Goal: Transaction & Acquisition: Purchase product/service

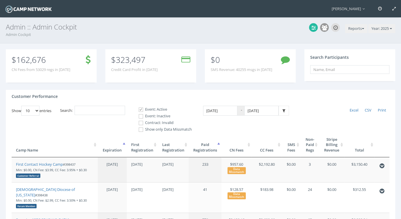
drag, startPoint x: 161, startPoint y: 116, endPoint x: 158, endPoint y: 123, distance: 7.4
click at [161, 116] on label "Event: Inactive" at bounding box center [163, 116] width 58 height 6
click at [140, 116] on input "Event: Inactive" at bounding box center [138, 117] width 6 height 6
checkbox input "true"
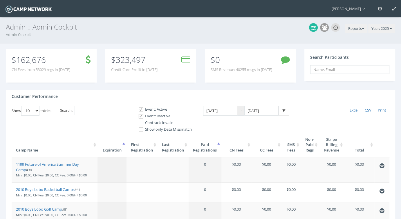
click at [157, 124] on label "Contract: Invalid" at bounding box center [163, 123] width 58 height 6
click at [140, 124] on input "Contract: Invalid" at bounding box center [138, 123] width 6 height 6
checkbox input "true"
click at [104, 111] on input "Search:" at bounding box center [100, 111] width 51 height 10
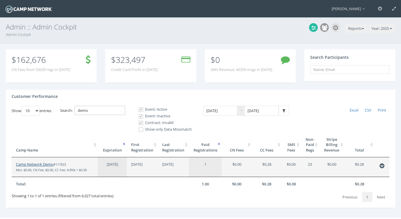
type input "demo"
click at [46, 163] on link "Camp Network Demo" at bounding box center [34, 164] width 37 height 5
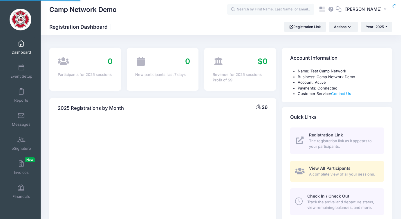
select select
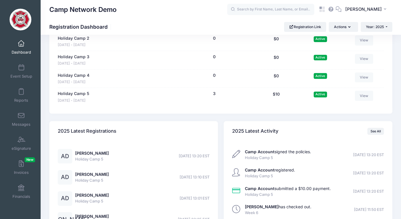
scroll to position [709, 0]
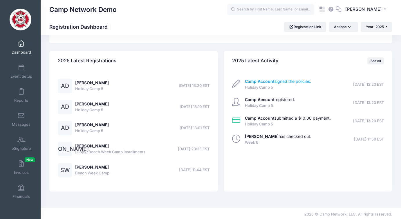
click at [289, 79] on link "Camp Account signed the policies." at bounding box center [278, 81] width 66 height 5
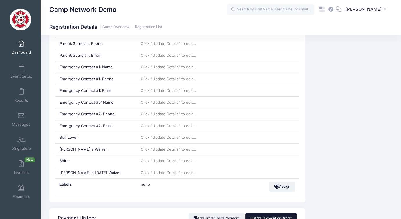
scroll to position [319, 0]
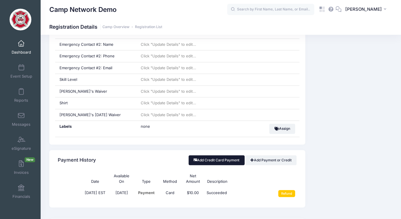
click at [222, 158] on button "Add Credit Card Payment" at bounding box center [217, 161] width 56 height 10
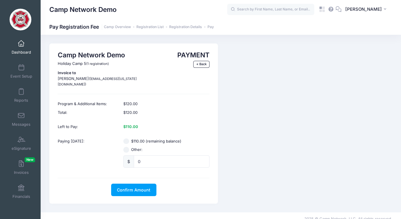
click at [125, 147] on input "Other:" at bounding box center [126, 150] width 6 height 6
radio input "true"
drag, startPoint x: 142, startPoint y: 155, endPoint x: 127, endPoint y: 154, distance: 15.2
click at [127, 156] on div "$ 0" at bounding box center [166, 162] width 86 height 12
type input "10"
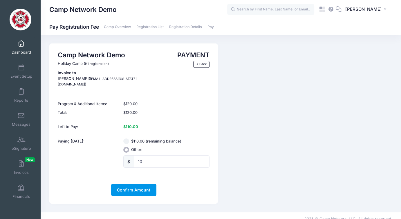
click at [133, 188] on span "Confirm Amount" at bounding box center [133, 190] width 33 height 5
click at [139, 189] on button "Pay with Card" at bounding box center [134, 190] width 40 height 12
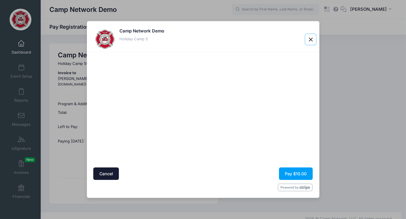
click at [311, 41] on button "Close" at bounding box center [310, 39] width 10 height 10
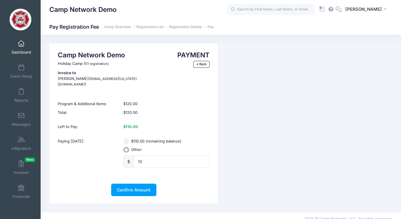
click at [28, 52] on span "Dashboard" at bounding box center [21, 52] width 19 height 5
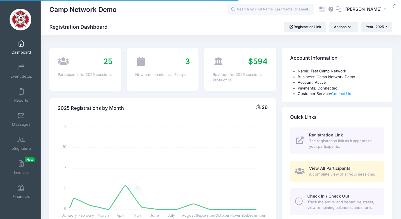
select select
